Goal: Task Accomplishment & Management: Use online tool/utility

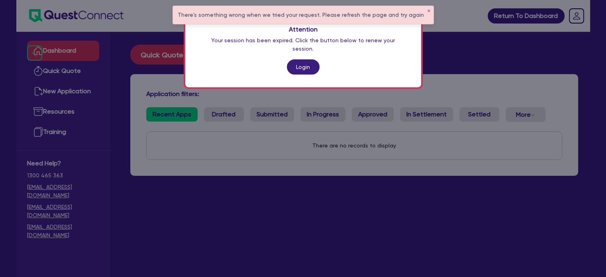
click at [304, 59] on link "Login" at bounding box center [303, 66] width 33 height 15
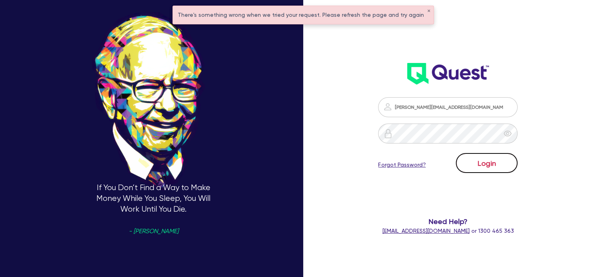
click at [484, 156] on button "Login" at bounding box center [487, 163] width 62 height 20
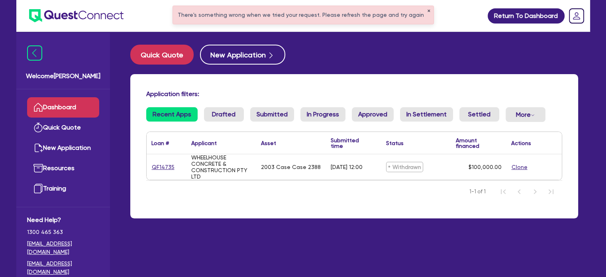
click at [427, 10] on button "✕" at bounding box center [428, 11] width 3 height 4
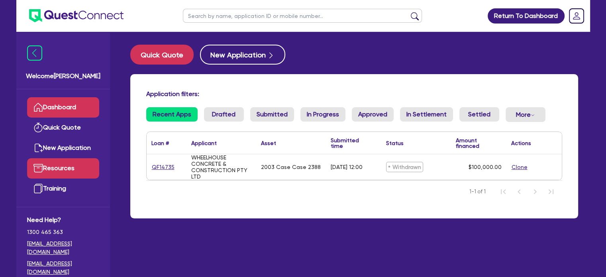
click at [59, 168] on link "Resources" at bounding box center [63, 168] width 72 height 20
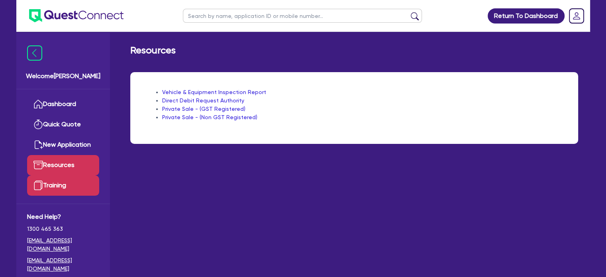
scroll to position [5, 0]
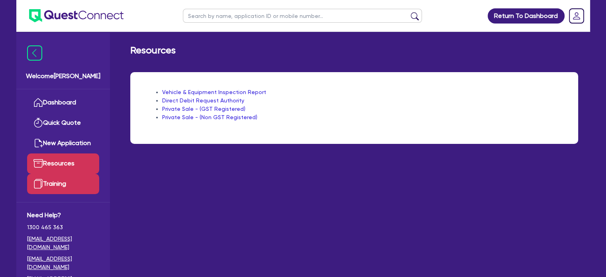
click at [51, 187] on link "Training" at bounding box center [63, 184] width 72 height 20
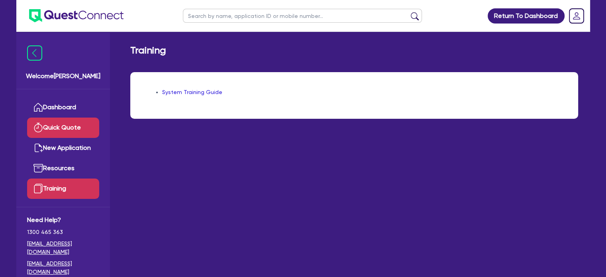
click at [54, 130] on link "Quick Quote" at bounding box center [63, 128] width 72 height 20
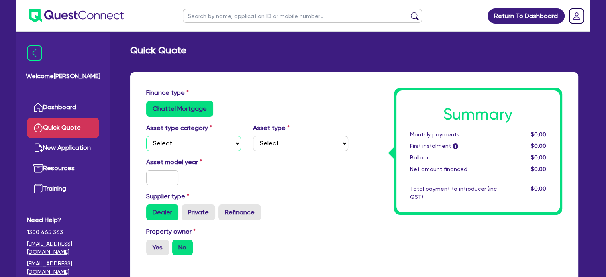
click at [175, 145] on select "Select Cars and light trucks Primary assets Secondary assets Tertiary assets" at bounding box center [193, 143] width 95 height 15
select select "PRIMARY_ASSETS"
click at [146, 136] on select "Select Cars and light trucks Primary assets Secondary assets Tertiary assets" at bounding box center [193, 143] width 95 height 15
click at [274, 141] on select "Select Heavy trucks over 4.5 tonne Trailers Bus and coaches Yellow goods and ex…" at bounding box center [300, 143] width 95 height 15
select select "HEAVY_TRUCKS"
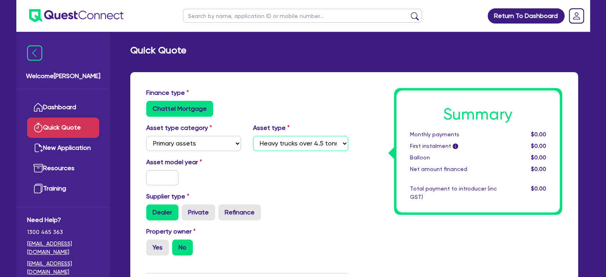
click at [253, 136] on select "Select Heavy trucks over 4.5 tonne Trailers Bus and coaches Yellow goods and ex…" at bounding box center [300, 143] width 95 height 15
click at [171, 178] on input "text" at bounding box center [162, 177] width 33 height 15
type input "1994"
click at [201, 175] on div "Asset model year [DATE]" at bounding box center [193, 171] width 107 height 28
click at [199, 210] on label "Private" at bounding box center [198, 212] width 33 height 16
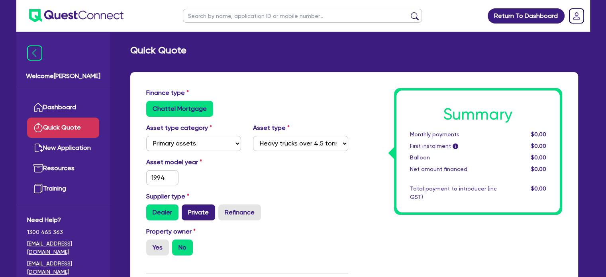
click at [187, 210] on input "Private" at bounding box center [184, 206] width 5 height 5
radio input "true"
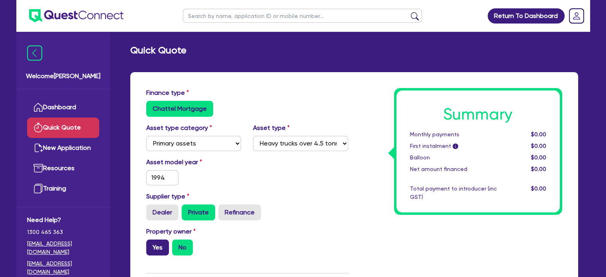
click at [158, 246] on label "Yes" at bounding box center [157, 247] width 23 height 16
click at [151, 245] on input "Yes" at bounding box center [148, 241] width 5 height 5
radio input "true"
click at [331, 221] on div "Supplier type Dealer Private Refinance" at bounding box center [247, 209] width 214 height 35
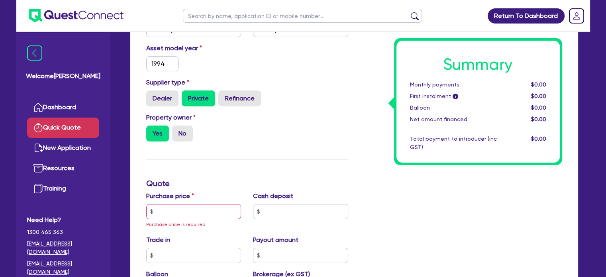
scroll to position [120, 0]
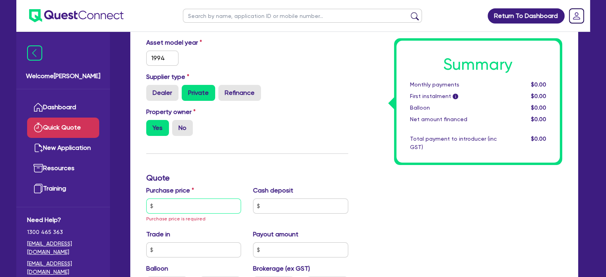
click at [185, 206] on input "text" at bounding box center [193, 205] width 95 height 15
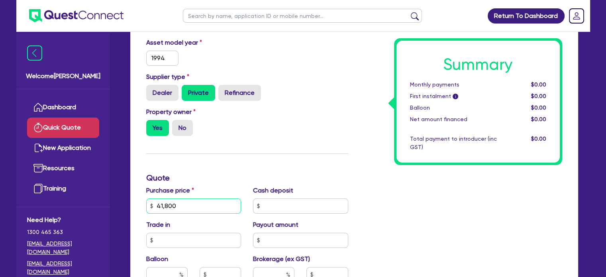
type input "41,800"
click at [288, 202] on input "text" at bounding box center [300, 205] width 95 height 15
type input "0"
click at [177, 243] on input "text" at bounding box center [193, 240] width 95 height 15
type input "0"
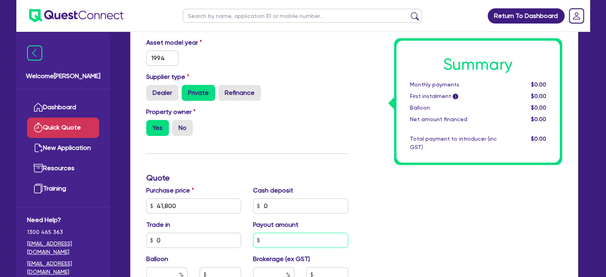
click at [279, 246] on input "text" at bounding box center [300, 240] width 95 height 15
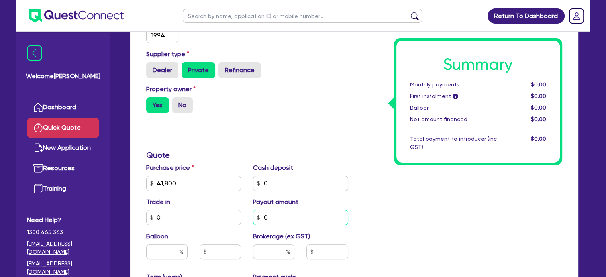
scroll to position [199, 0]
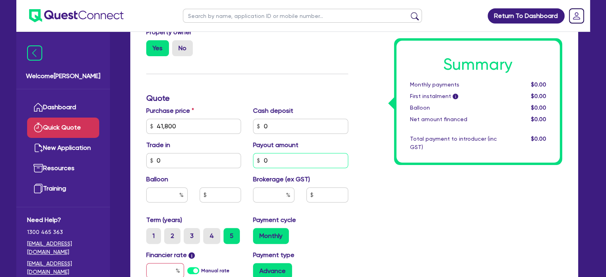
type input "0"
click at [276, 189] on input "text" at bounding box center [273, 194] width 41 height 15
type input "4.00"
click at [165, 198] on input "text" at bounding box center [166, 194] width 41 height 15
type input "0"
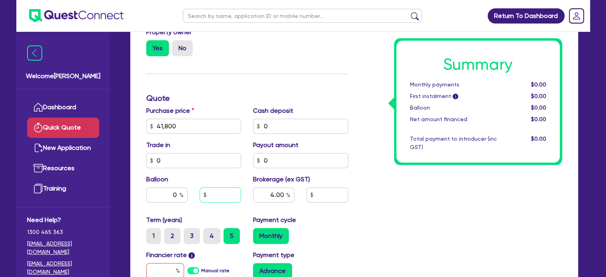
click at [213, 201] on input "text" at bounding box center [220, 194] width 41 height 15
type input "0"
drag, startPoint x: 349, startPoint y: 201, endPoint x: 355, endPoint y: 201, distance: 6.8
click at [350, 201] on div at bounding box center [326, 194] width 53 height 15
click at [328, 196] on input "text" at bounding box center [326, 194] width 41 height 15
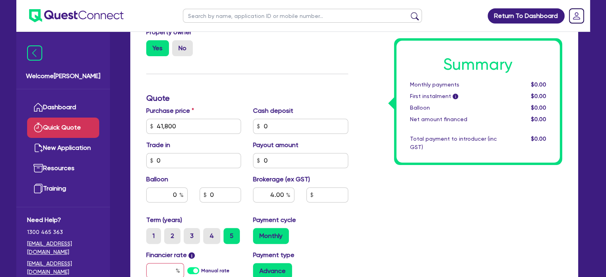
click at [365, 198] on div "Summary Monthly payments $0.00 First instalment i $0.00 Balloon $0.00 Net amoun…" at bounding box center [461, 126] width 214 height 475
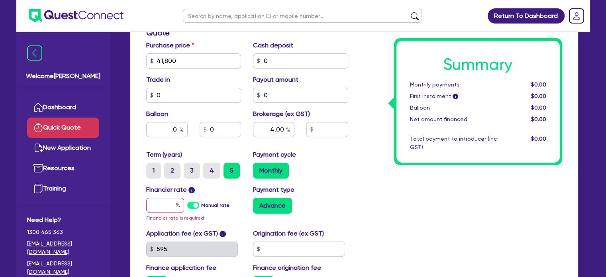
scroll to position [279, 0]
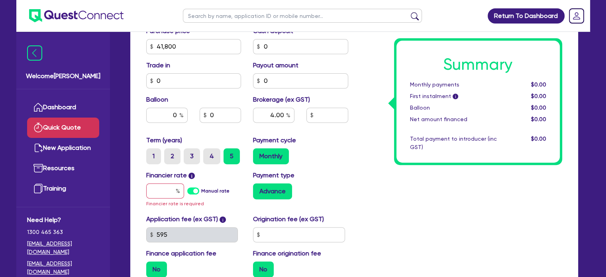
click at [201, 189] on label "Manual rate" at bounding box center [215, 190] width 28 height 7
click at [0, 0] on input "Manual rate" at bounding box center [0, 0] width 0 height 0
type input "1,672"
type input "17"
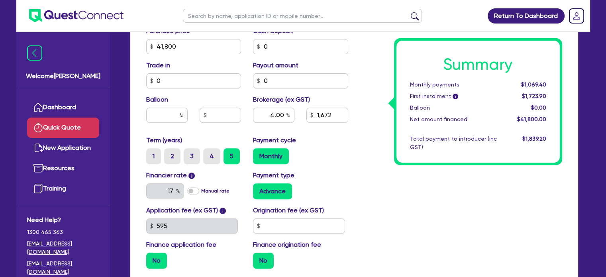
click at [316, 188] on div "Advance" at bounding box center [300, 191] width 95 height 16
click at [272, 224] on input "text" at bounding box center [299, 225] width 92 height 15
type input "440"
click at [355, 177] on div "Summary Monthly payments Calculating... First instalment i Calculating... Ballo…" at bounding box center [461, 42] width 214 height 466
type input "1,672"
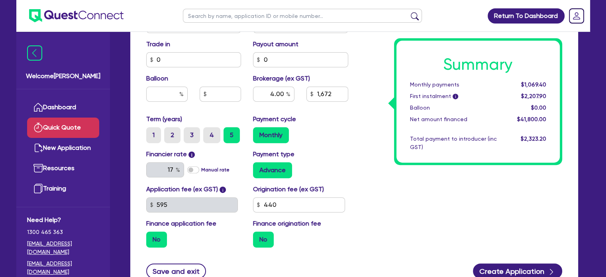
scroll to position [319, 0]
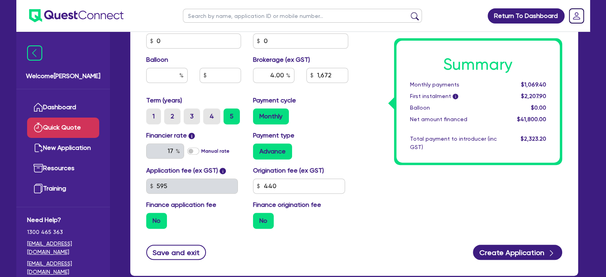
click at [261, 218] on label "No" at bounding box center [263, 221] width 21 height 16
click at [258, 218] on input "No" at bounding box center [255, 215] width 5 height 5
click at [412, 230] on div "Summary Monthly payments $1,069.40 First instalment i $2,207.90 Balloon $0.00 N…" at bounding box center [461, 2] width 214 height 466
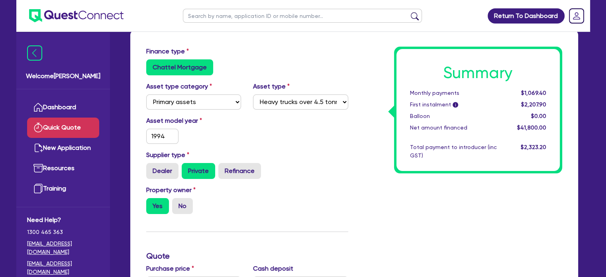
scroll to position [0, 0]
